Goal: Task Accomplishment & Management: Use online tool/utility

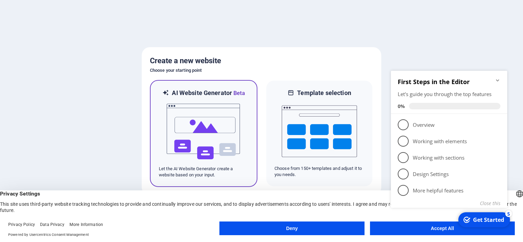
click at [208, 152] on img at bounding box center [203, 132] width 75 height 68
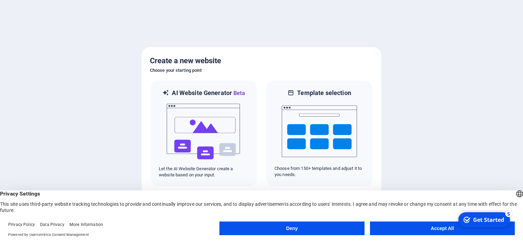
click at [382, 226] on button "Accept All" at bounding box center [442, 229] width 145 height 14
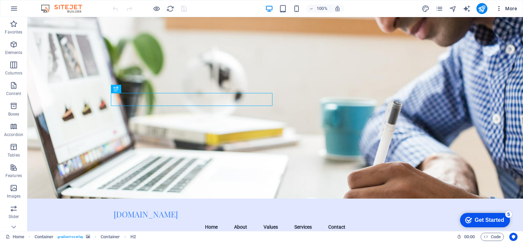
click at [496, 9] on icon "button" at bounding box center [498, 8] width 7 height 7
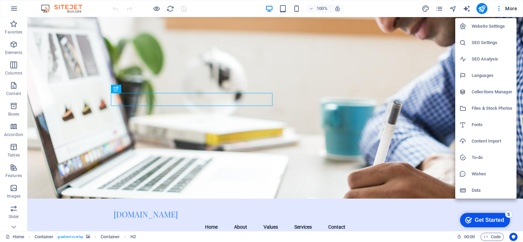
click at [497, 8] on div at bounding box center [261, 121] width 523 height 242
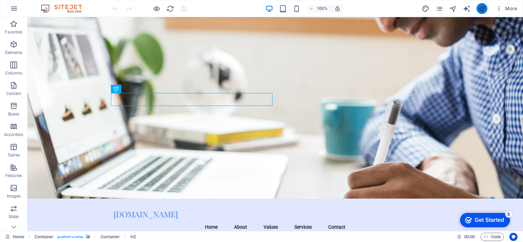
click at [484, 8] on icon "publish" at bounding box center [482, 9] width 8 height 8
